Goal: Information Seeking & Learning: Learn about a topic

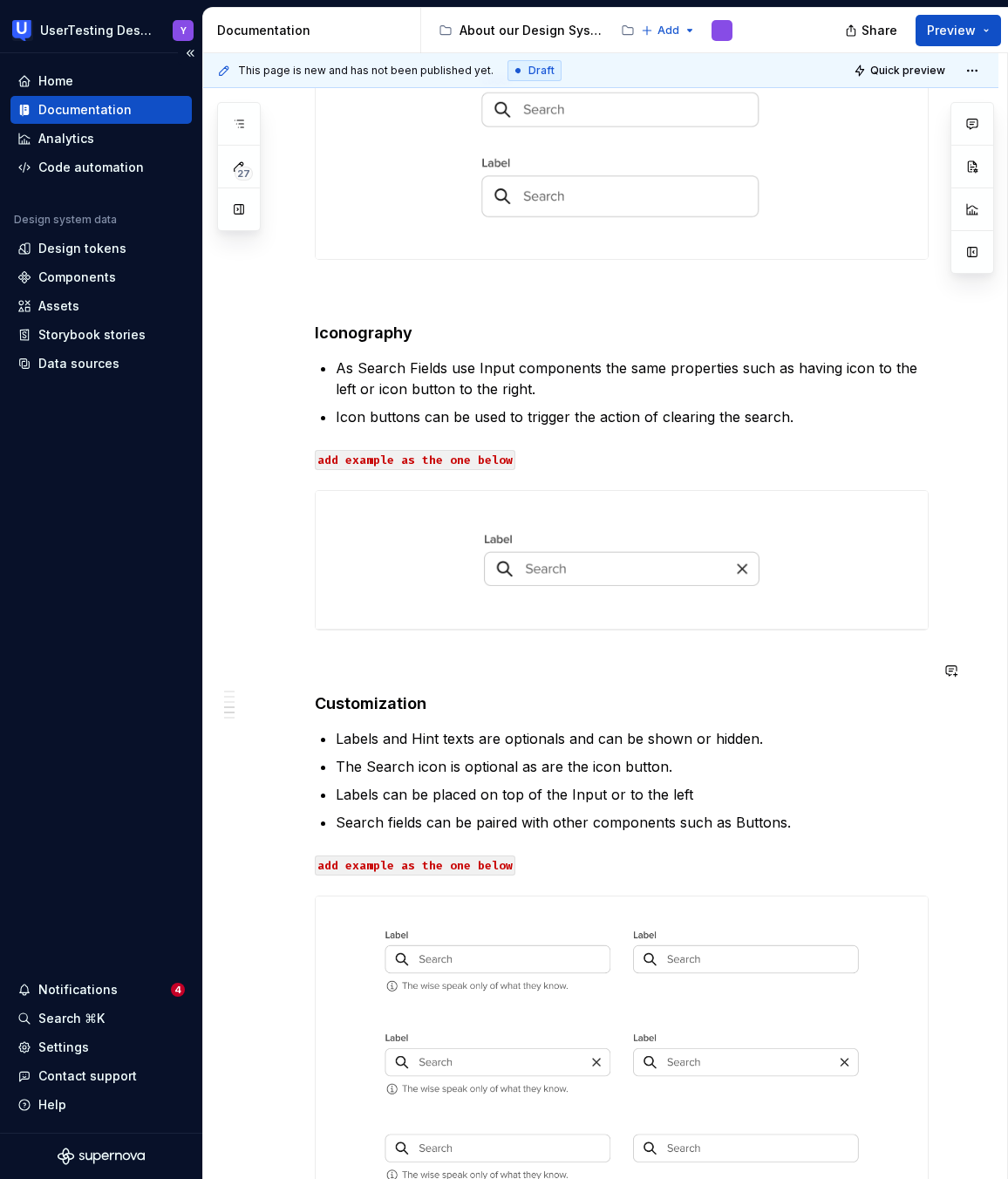
scroll to position [1191, 0]
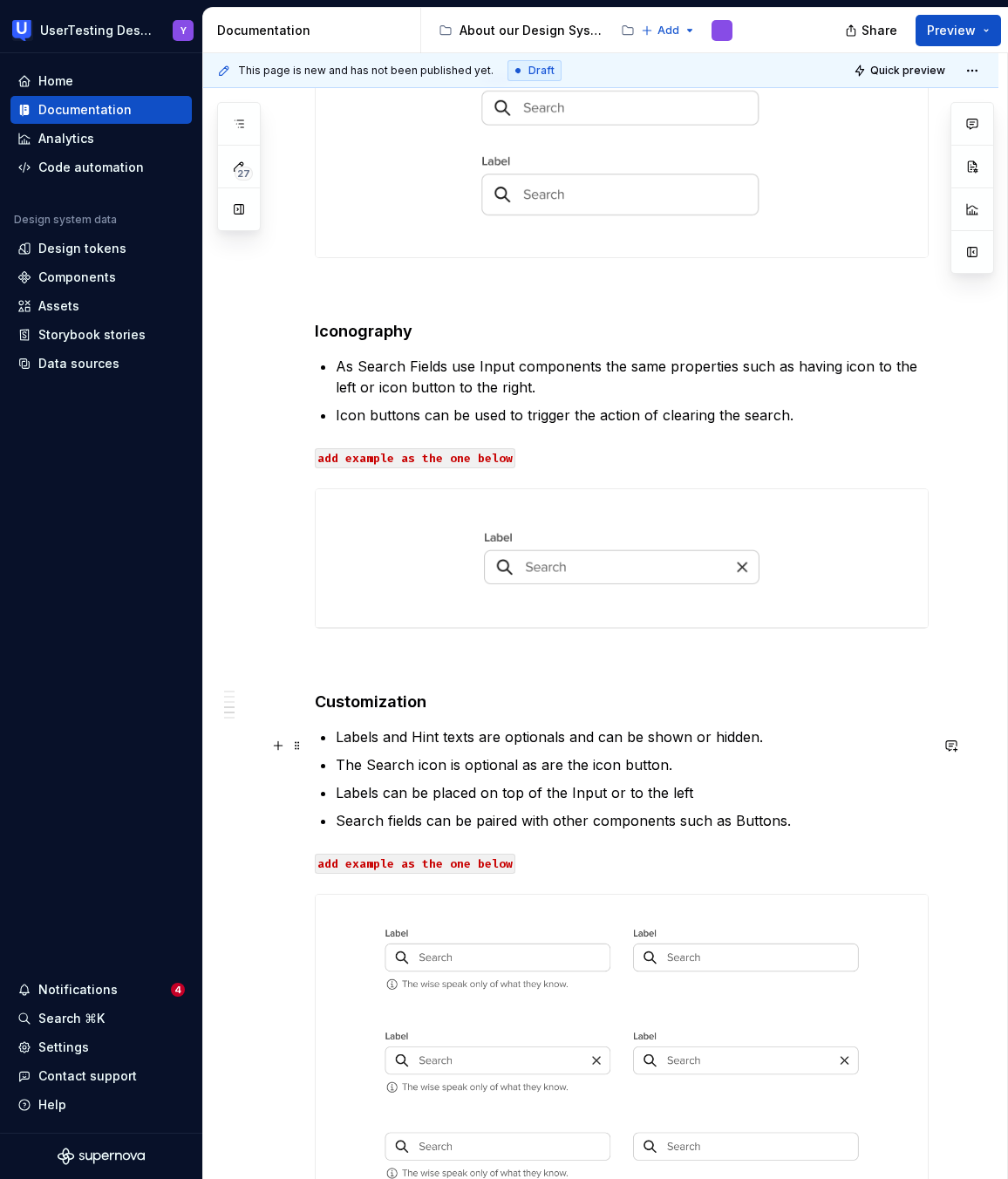
click at [398, 708] on h4 "Customization" at bounding box center [622, 701] width 614 height 21
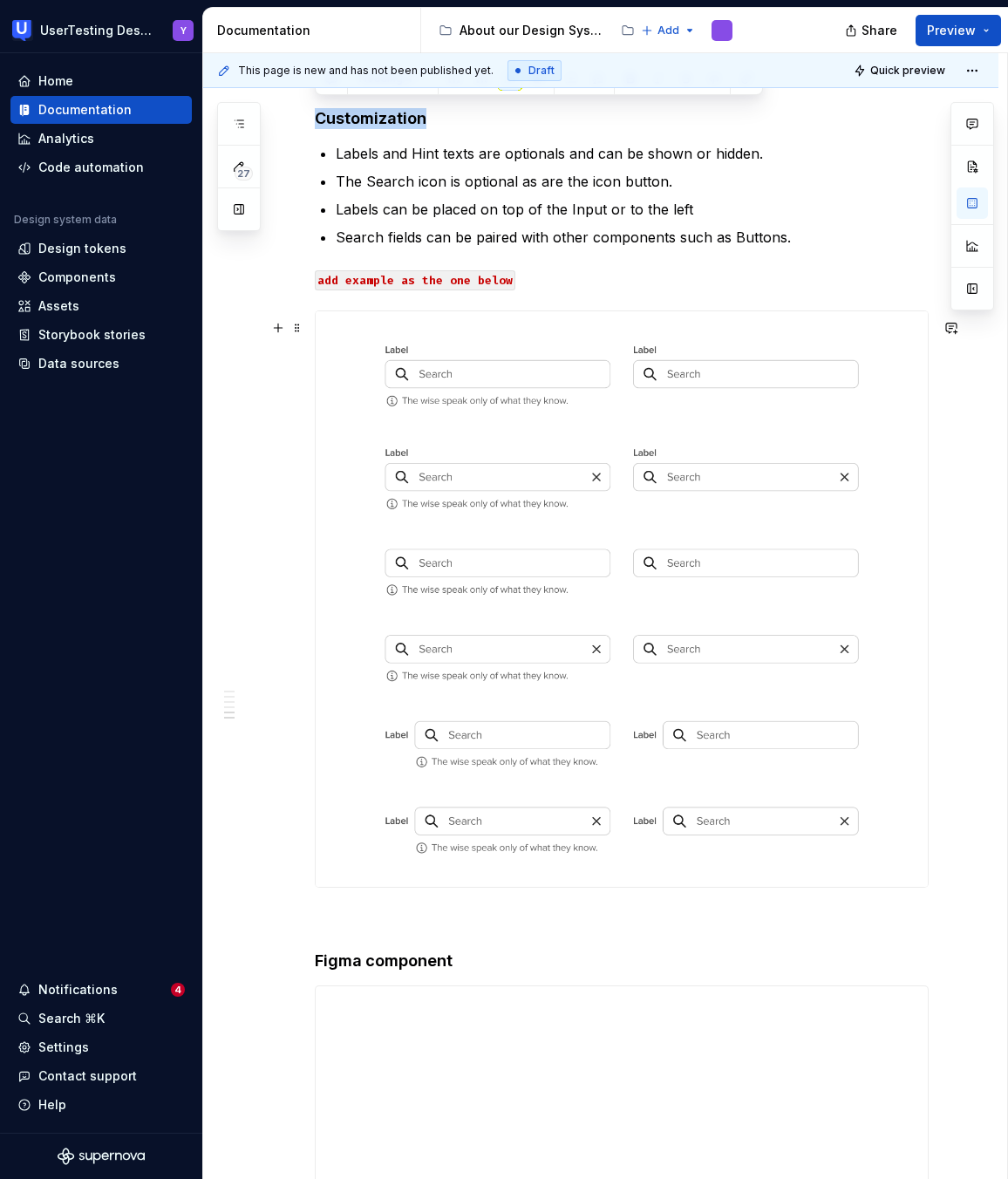
scroll to position [1714, 0]
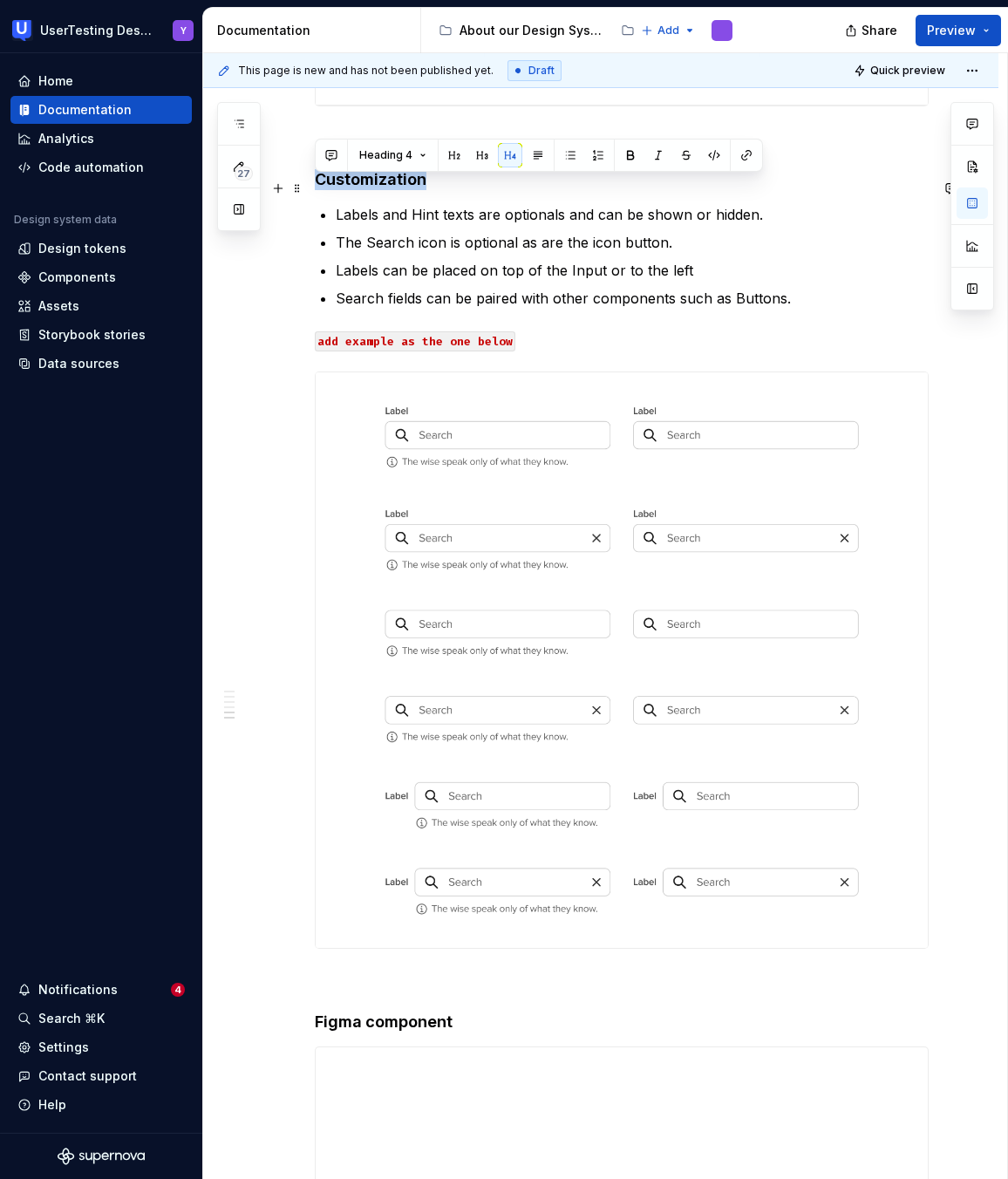
click at [362, 185] on h4 "Customization" at bounding box center [622, 179] width 614 height 21
copy h4 "Customization"
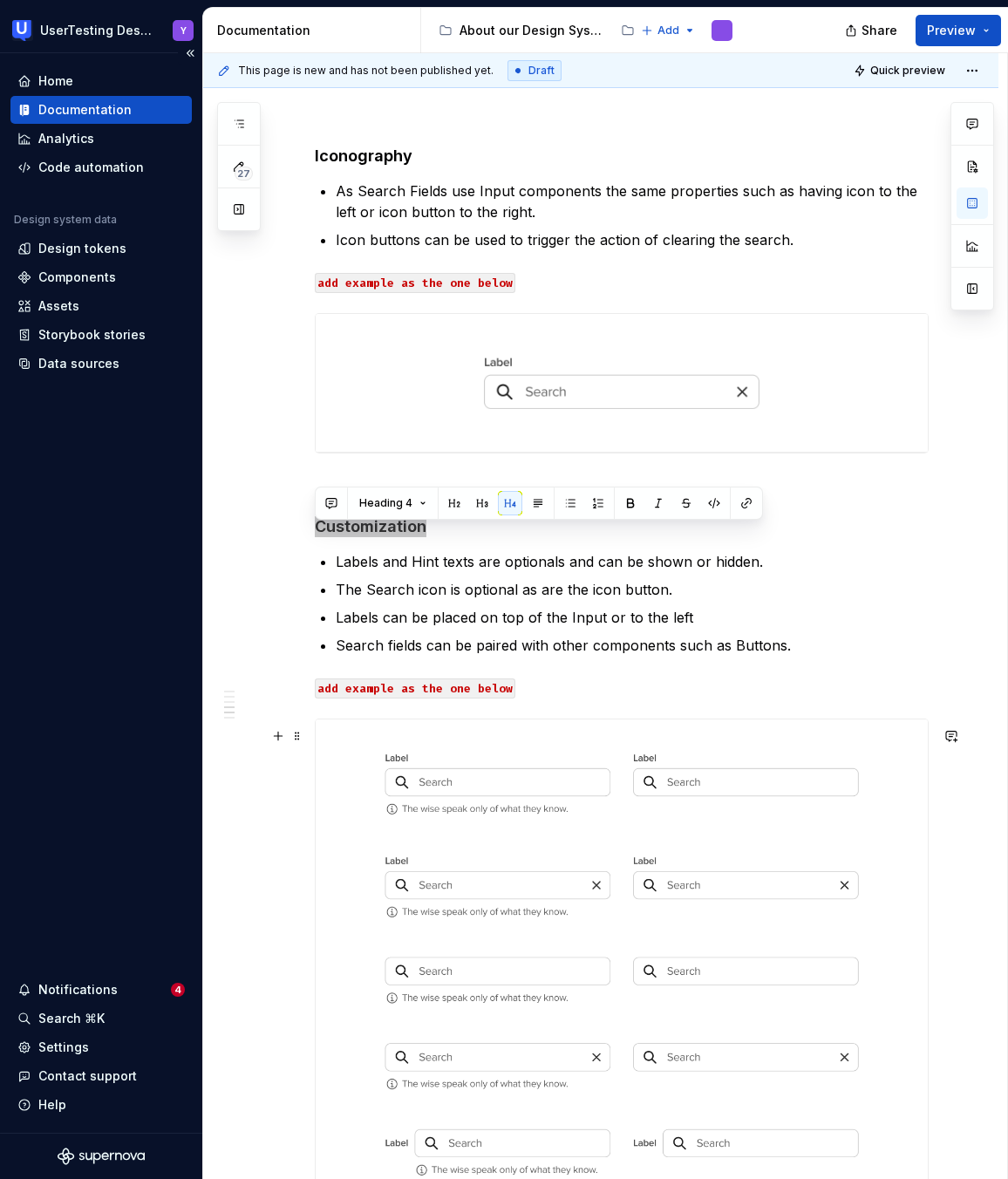
scroll to position [1366, 0]
click at [371, 166] on strong "Iconography" at bounding box center [363, 157] width 98 height 18
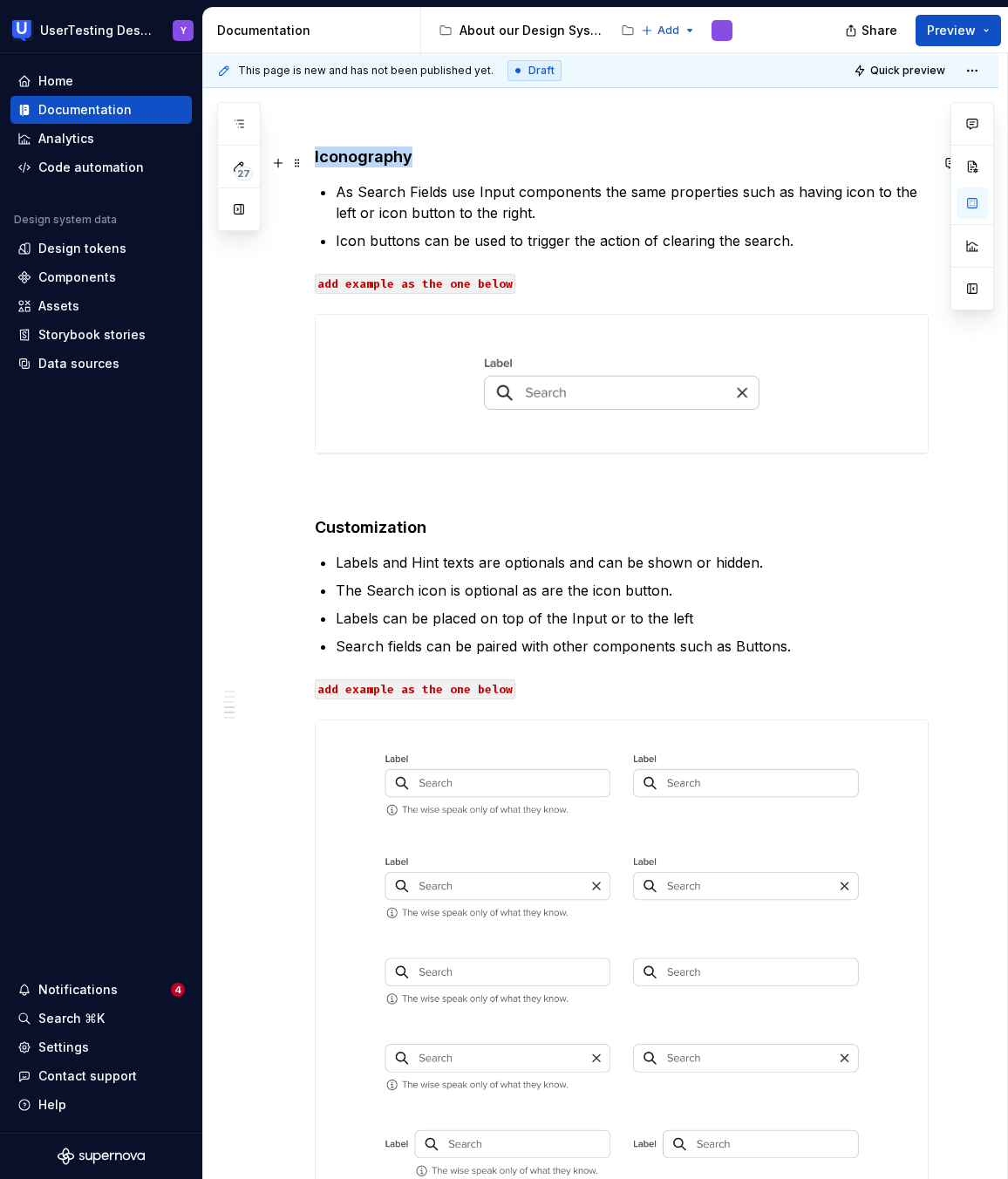
click at [371, 166] on strong "Iconography" at bounding box center [363, 157] width 98 height 18
copy strong "Iconography"
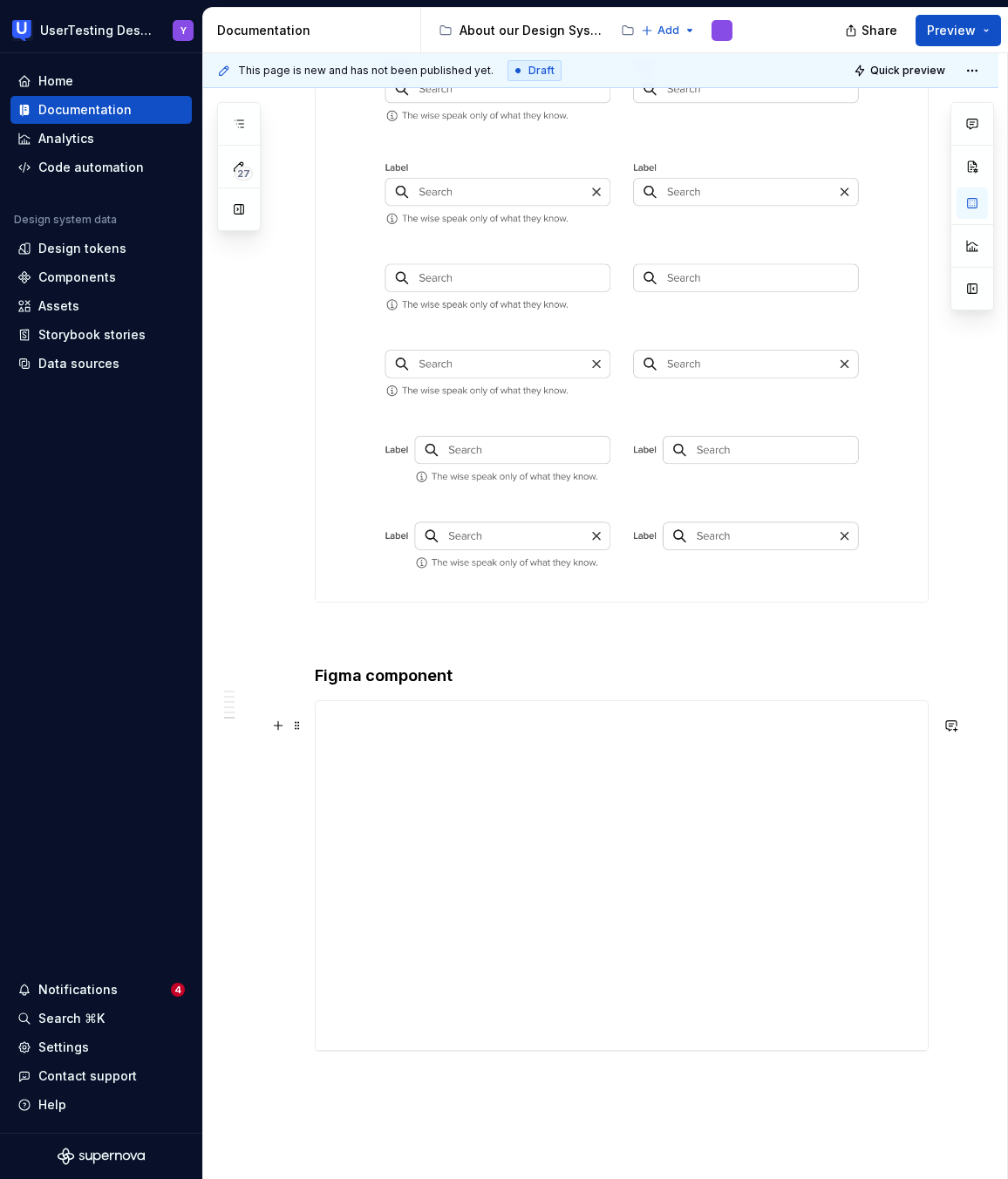
scroll to position [1879, 0]
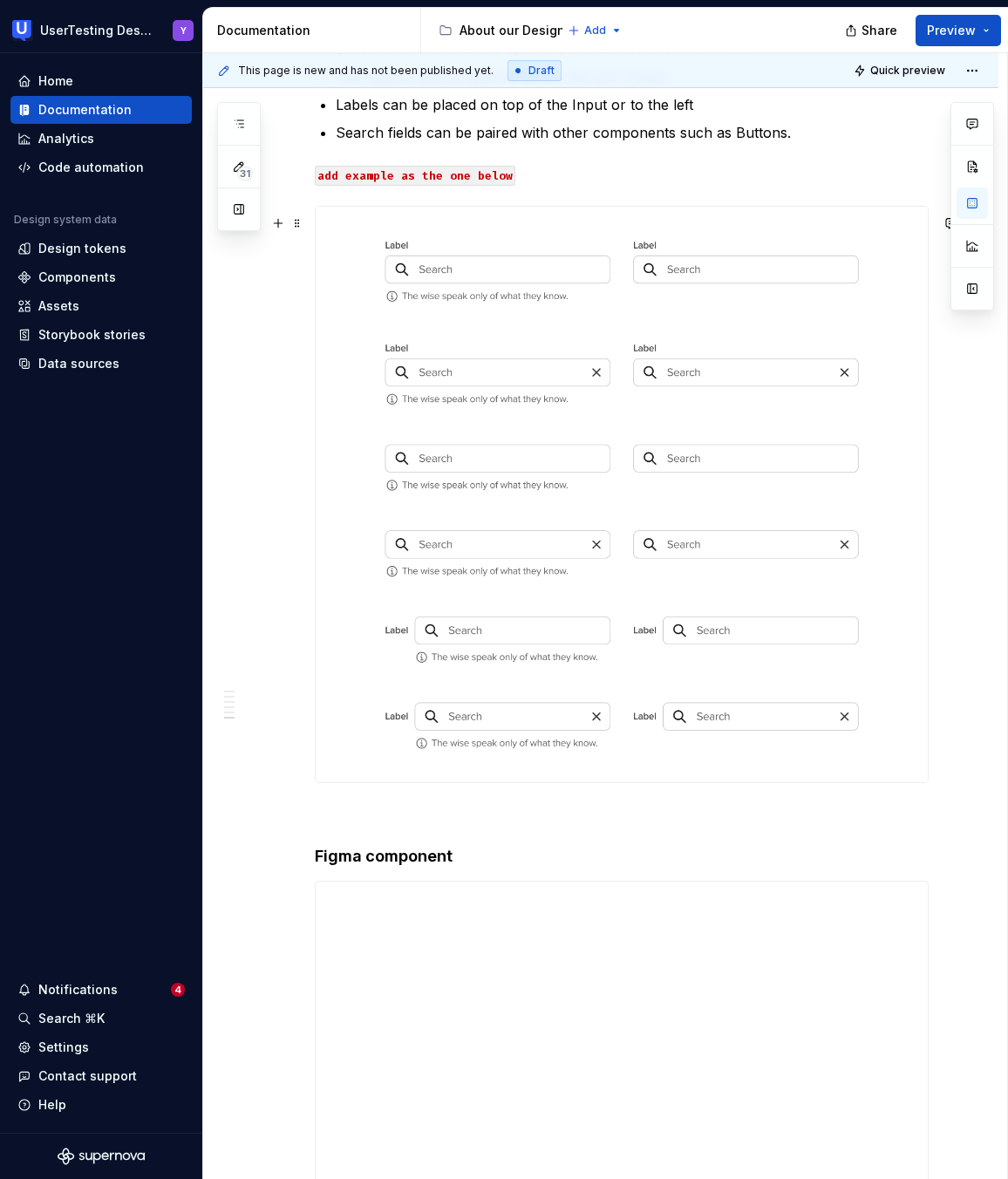
type textarea "*"
